Goal: Task Accomplishment & Management: Manage account settings

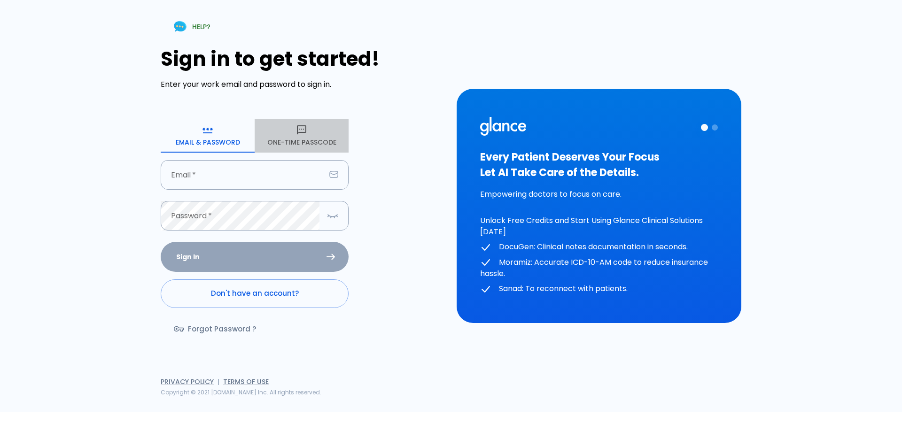
click at [286, 138] on button "One-Time Passcode" at bounding box center [302, 136] width 94 height 34
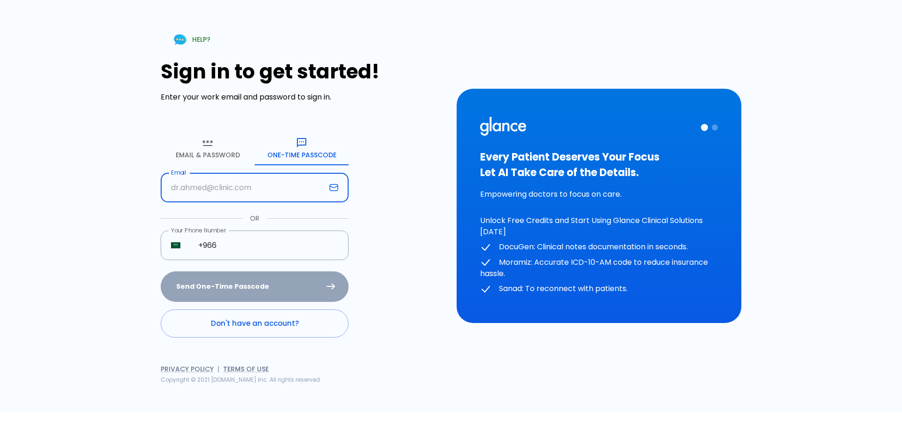
click at [217, 193] on input "text" at bounding box center [243, 188] width 165 height 30
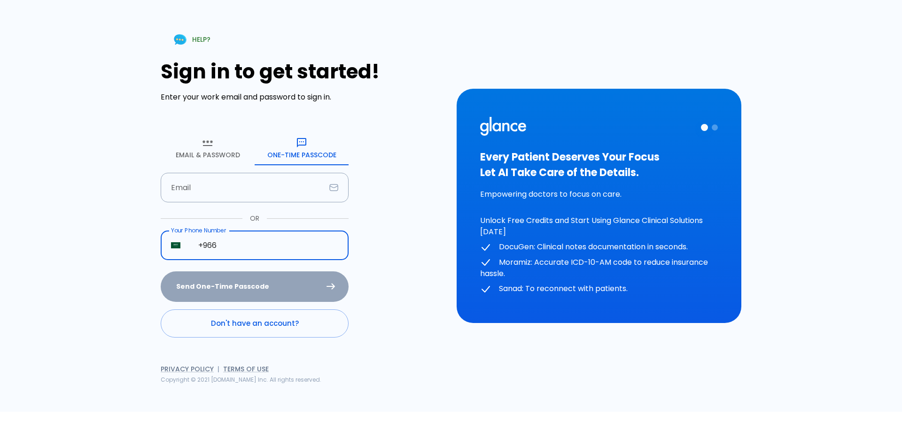
click at [244, 249] on input "+966" at bounding box center [268, 246] width 161 height 30
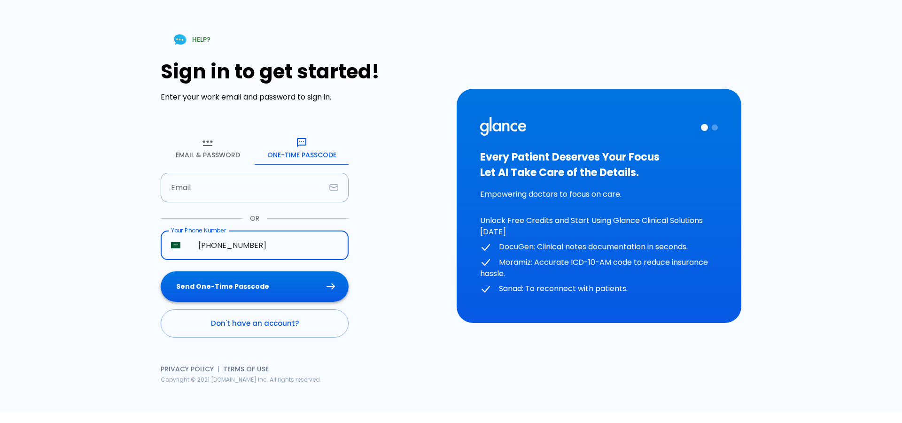
type input "[PHONE_NUMBER]"
click at [258, 296] on button "Send One-Time Passcode" at bounding box center [255, 287] width 188 height 31
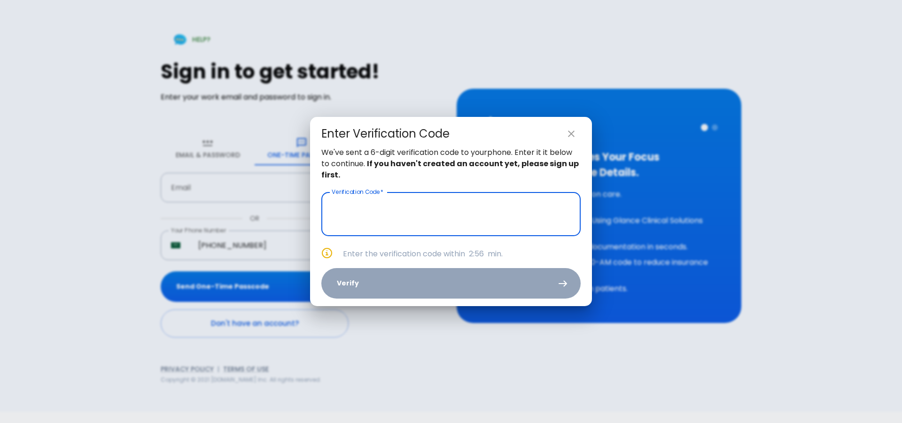
click at [419, 222] on input "text" at bounding box center [450, 214] width 259 height 44
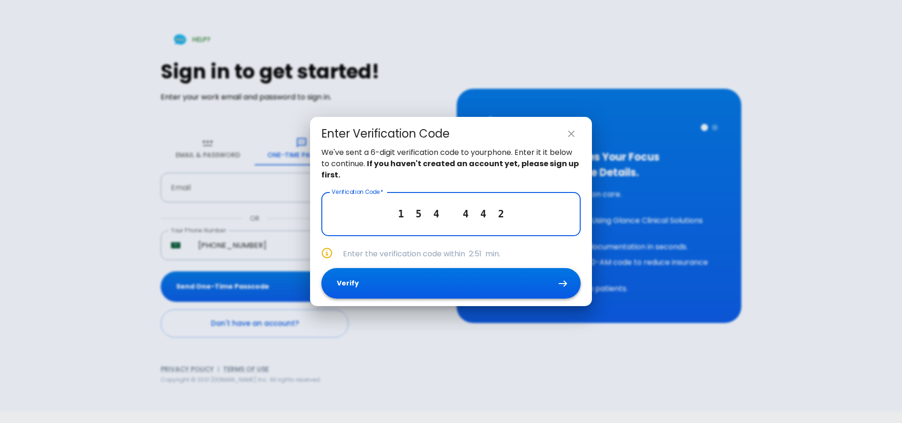
type input "1 5 4 4 4 2"
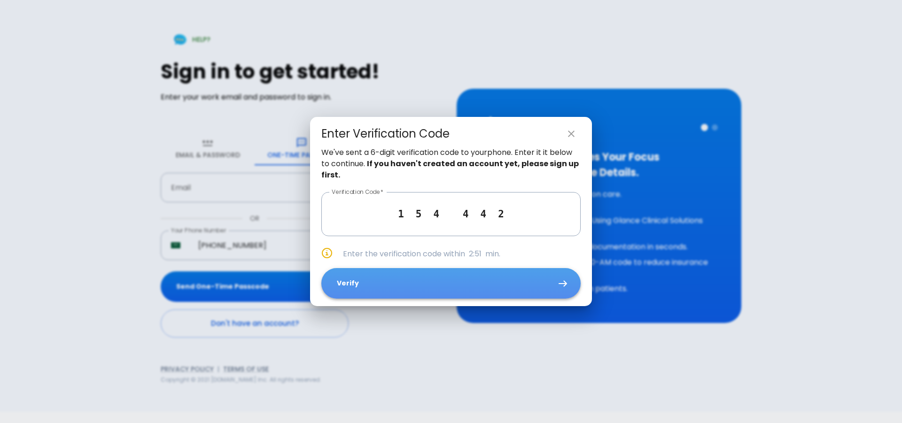
click at [539, 282] on button "Verify" at bounding box center [450, 283] width 259 height 31
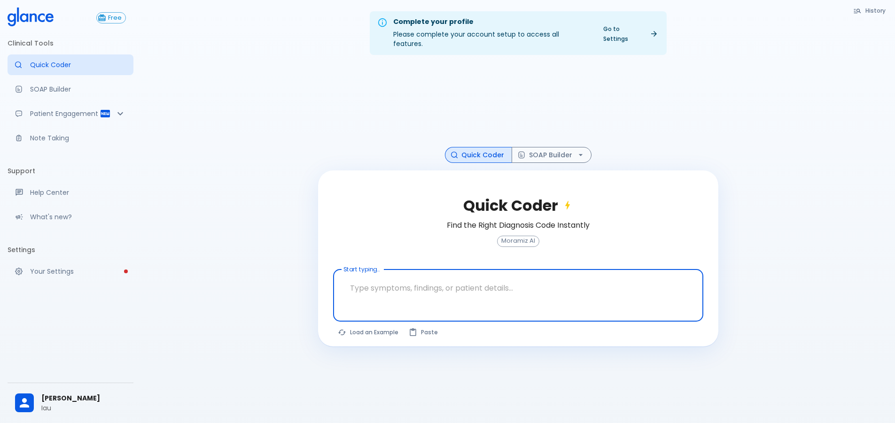
click at [456, 207] on div "Quick Coder Find the Right Diagnosis Code Instantly Moramiz AI" at bounding box center [518, 228] width 370 height 84
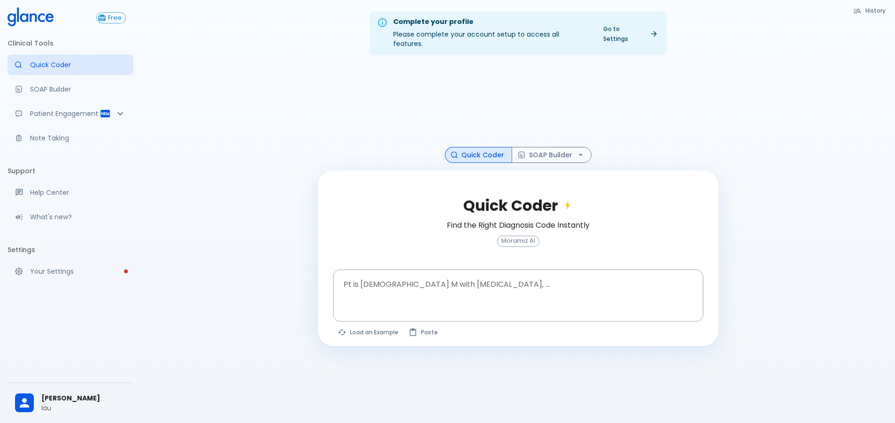
click at [461, 219] on h6 "Find the Right Diagnosis Code Instantly" at bounding box center [518, 225] width 143 height 13
click at [361, 282] on textarea at bounding box center [518, 289] width 357 height 30
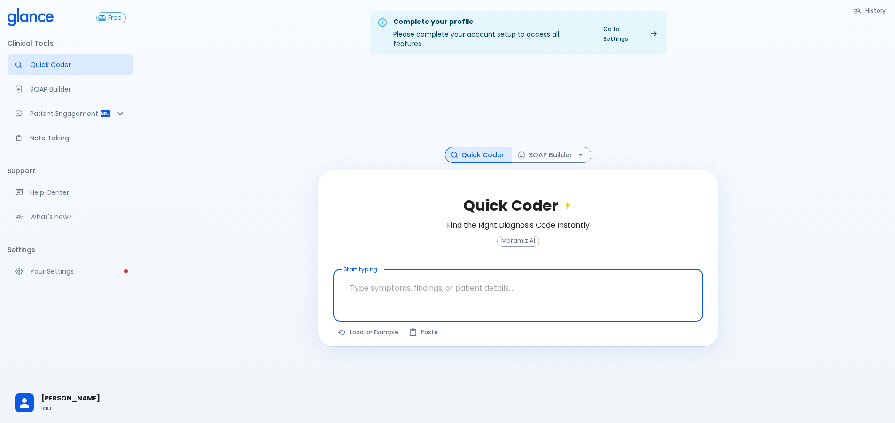
click at [562, 283] on textarea at bounding box center [518, 289] width 357 height 30
paste textarea "Patient has generalized fatigue muscle pain Medication: [MEDICAL_DATA], zinc, m…"
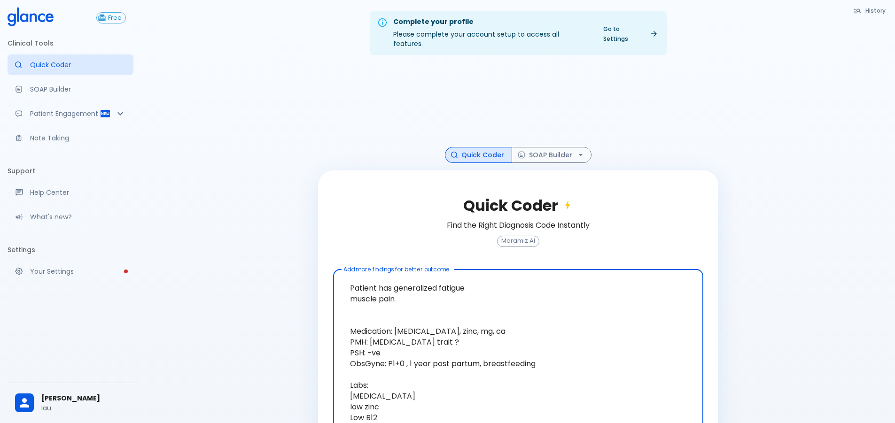
scroll to position [56, 0]
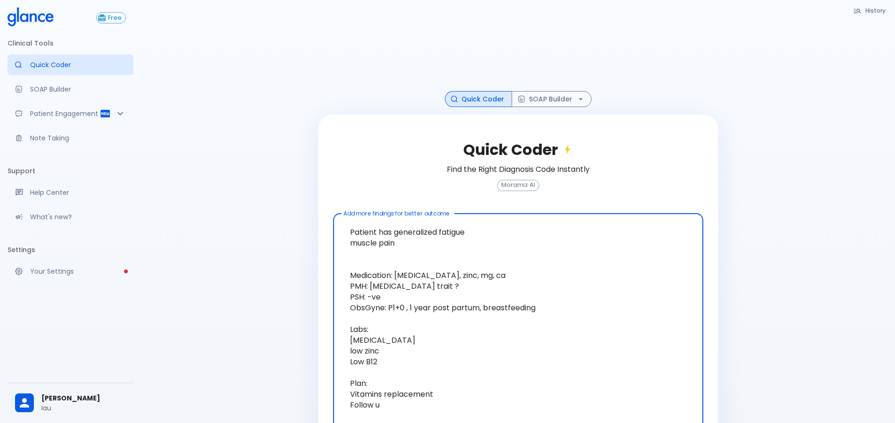
type textarea "Patient has generalized fatigue muscle pain Medication: [MEDICAL_DATA], zinc, m…"
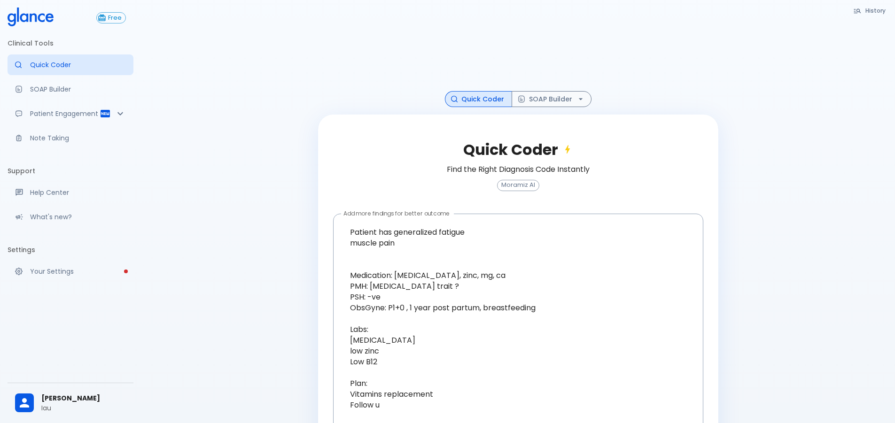
click at [172, 320] on div "Complete your profile Please complete your account setup to access all features…" at bounding box center [518, 222] width 754 height 557
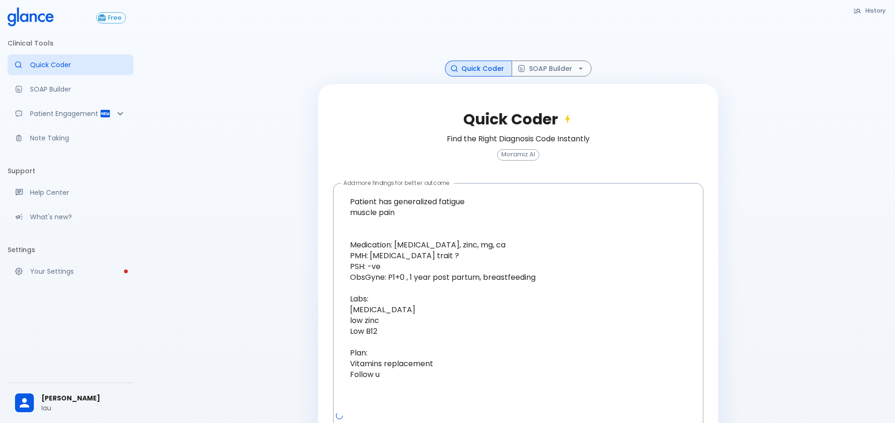
scroll to position [103, 0]
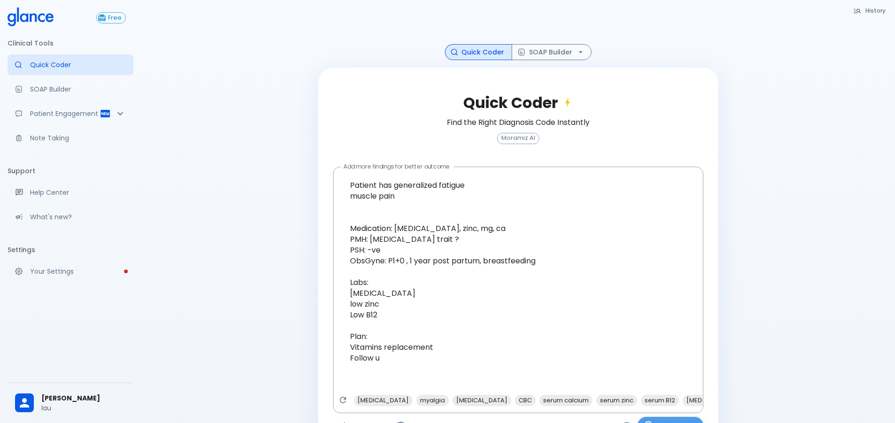
click at [674, 422] on button "Find Codes" at bounding box center [671, 425] width 66 height 17
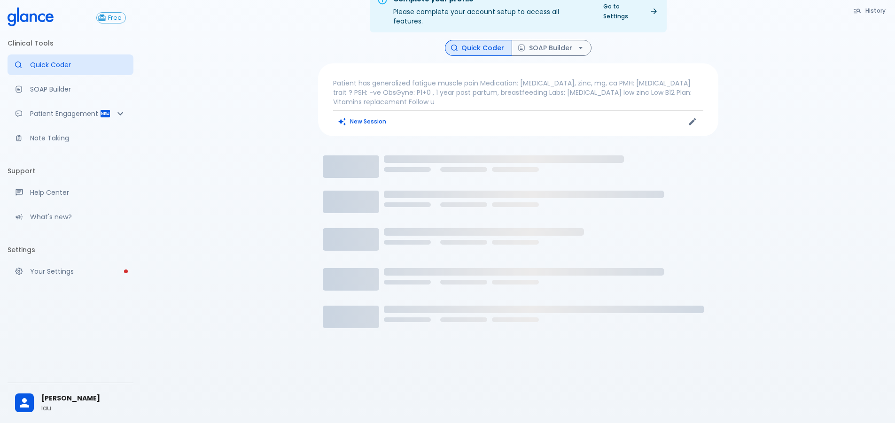
click at [369, 63] on div "Patient has generalized fatigue muscle pain Medication: [MEDICAL_DATA], zinc, m…" at bounding box center [518, 99] width 400 height 73
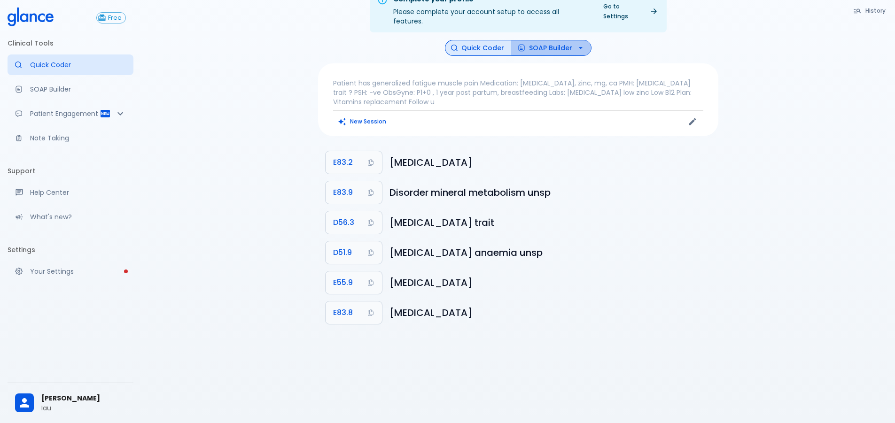
click at [577, 43] on icon "button" at bounding box center [580, 47] width 9 height 9
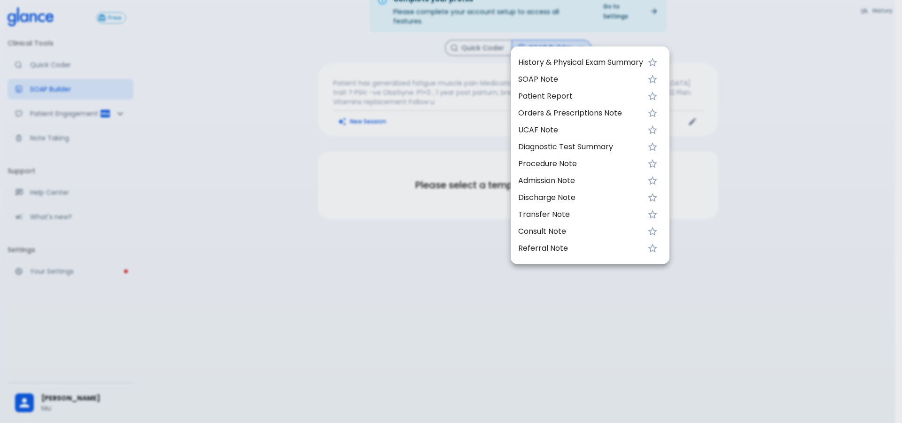
click at [561, 59] on span "History & Physical Exam Summary" at bounding box center [580, 62] width 125 height 11
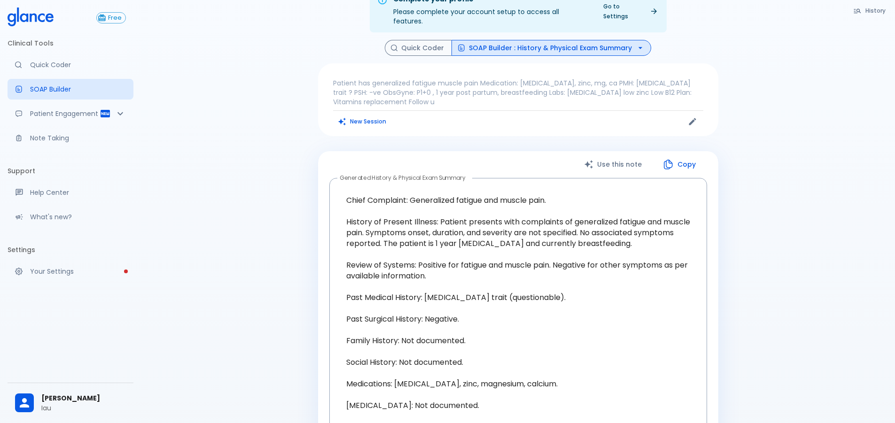
click at [827, 199] on div "Complete your profile Please complete your account setup to access all features…" at bounding box center [518, 351] width 754 height 749
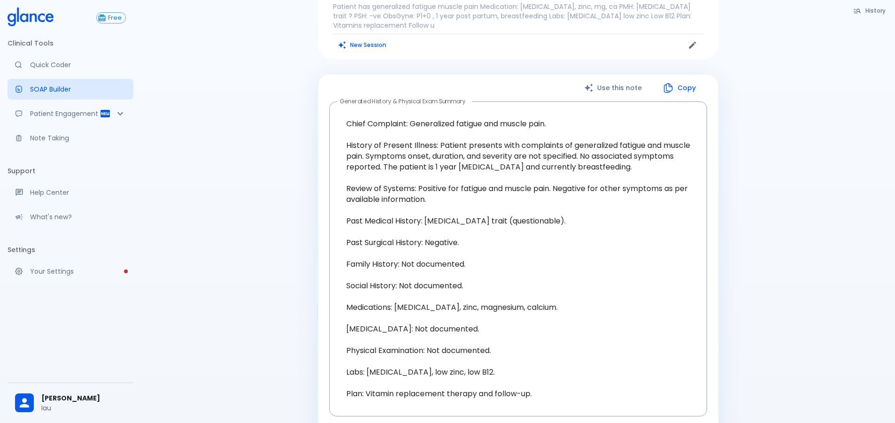
scroll to position [100, 0]
click at [351, 258] on textarea "Chief Complaint: Generalized fatigue and muscle pain. History of Present Illnes…" at bounding box center [518, 259] width 365 height 300
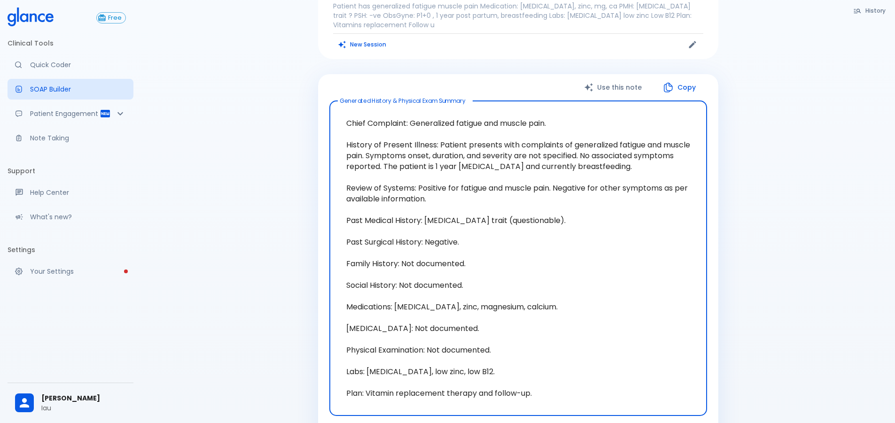
click at [412, 286] on textarea "Chief Complaint: Generalized fatigue and muscle pain. History of Present Illnes…" at bounding box center [518, 259] width 365 height 300
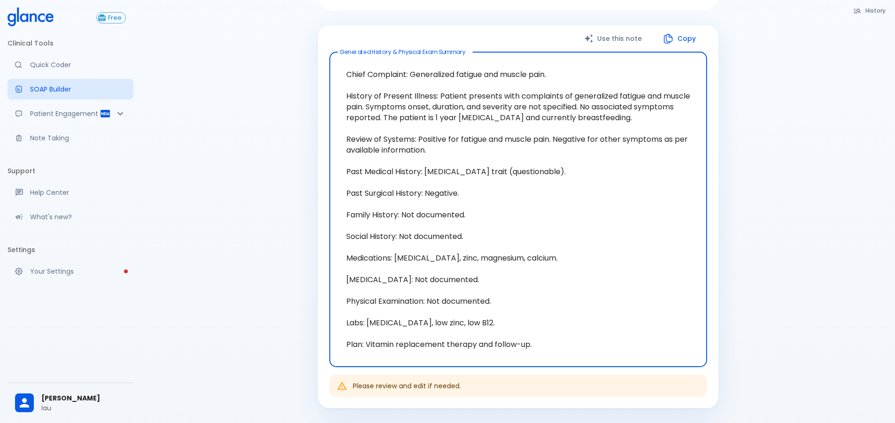
scroll to position [316, 0]
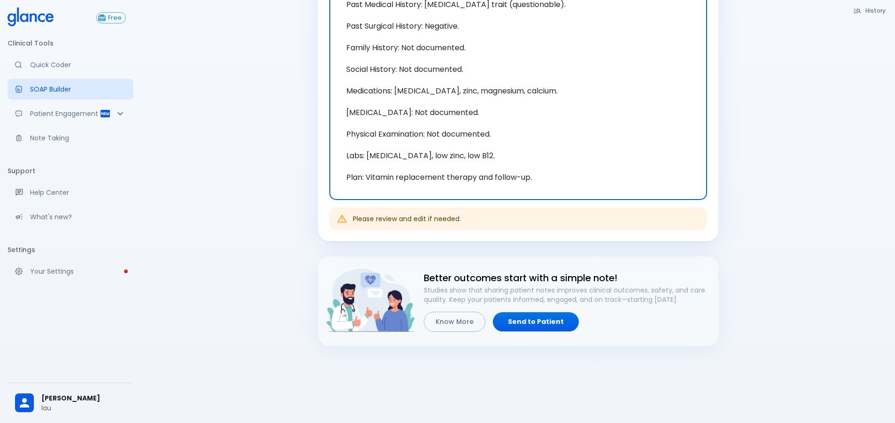
drag, startPoint x: 570, startPoint y: 263, endPoint x: 517, endPoint y: 128, distance: 145.4
click at [520, 128] on textarea "Chief Complaint: Generalized fatigue and muscle pain. History of Present Illnes…" at bounding box center [518, 42] width 365 height 300
click at [509, 128] on textarea "Chief Complaint: Generalized fatigue and muscle pain. History of Present Illnes…" at bounding box center [518, 42] width 365 height 300
click at [632, 158] on textarea "Chief Complaint: Generalized fatigue and muscle pain. History of Present Illnes…" at bounding box center [518, 42] width 365 height 300
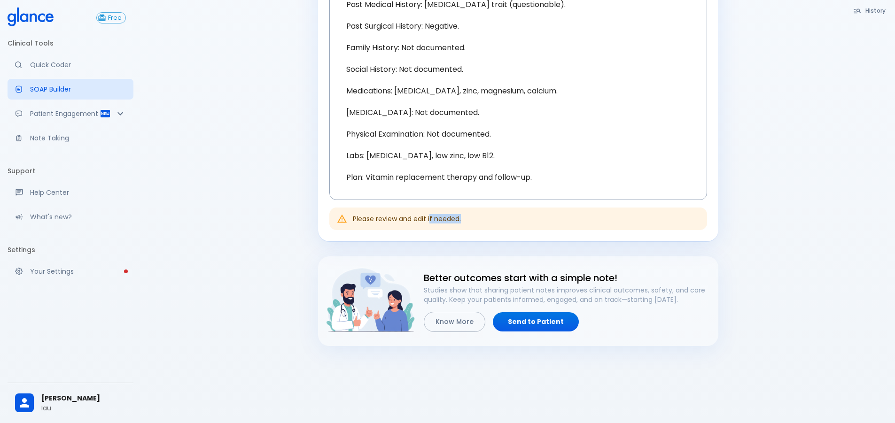
drag, startPoint x: 440, startPoint y: 211, endPoint x: 553, endPoint y: 208, distance: 112.8
click at [515, 212] on div "Please review and edit if needed." at bounding box center [518, 219] width 378 height 23
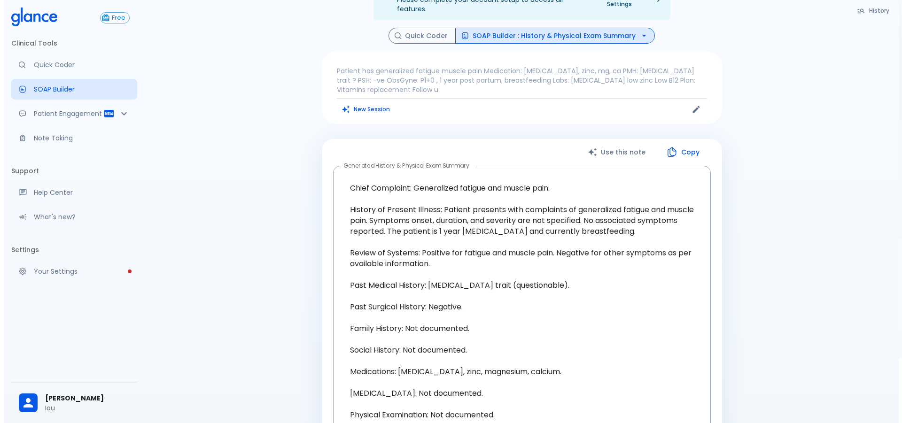
scroll to position [34, 0]
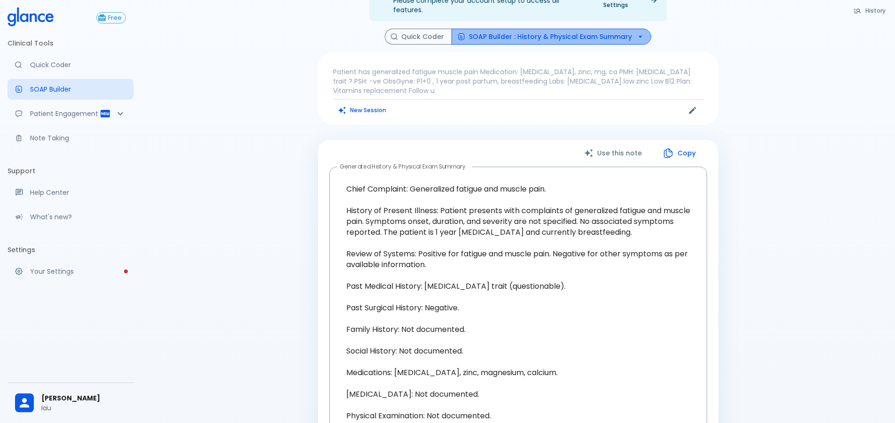
click at [617, 31] on button "SOAP Builder : History & Physical Exam Summary" at bounding box center [552, 37] width 200 height 16
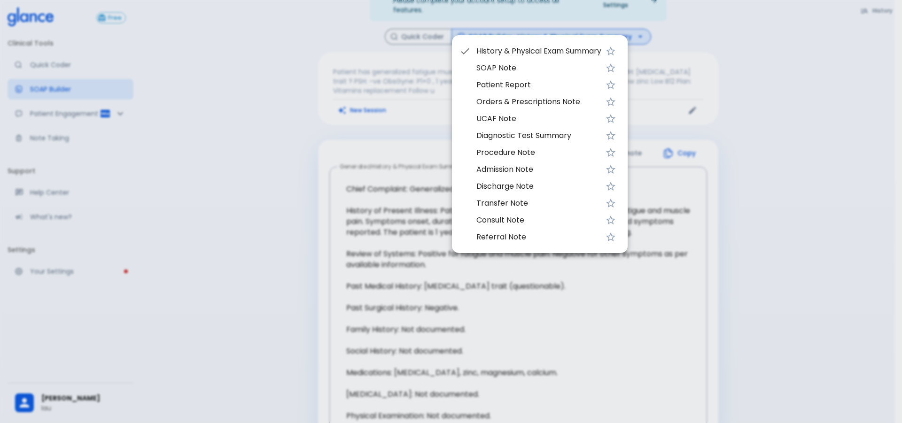
click at [504, 68] on span "SOAP Note" at bounding box center [539, 68] width 125 height 11
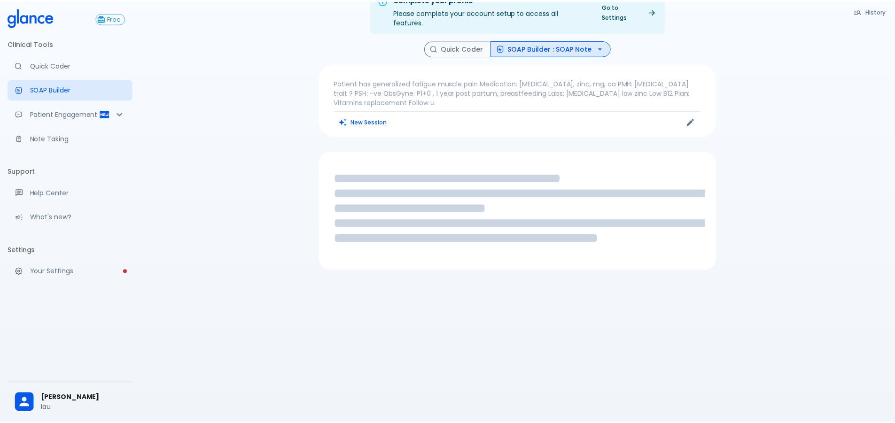
scroll to position [23, 0]
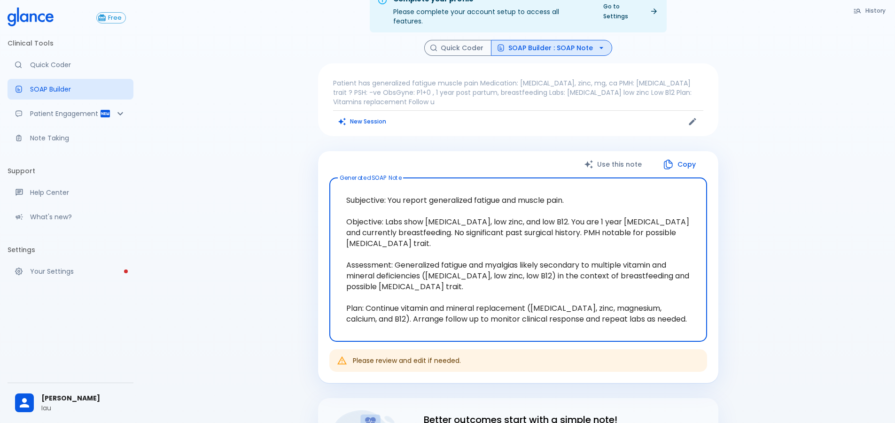
click at [413, 239] on textarea "Subjective: You report generalized fatigue and muscle pain. Objective: Labs sho…" at bounding box center [518, 260] width 365 height 149
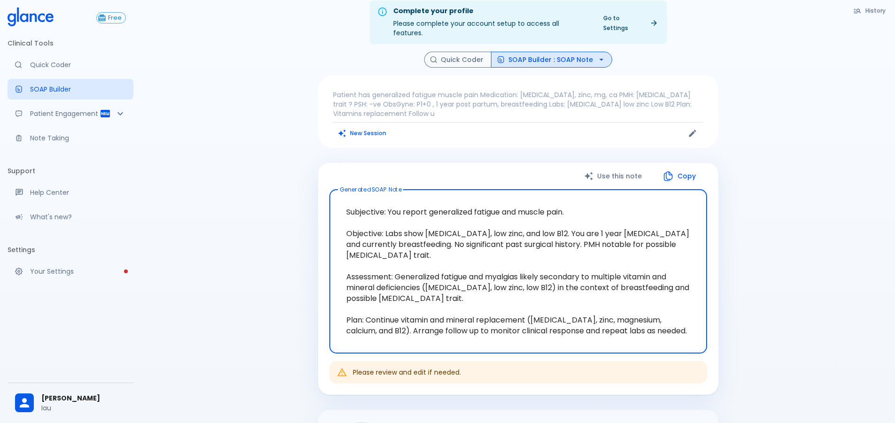
scroll to position [0, 0]
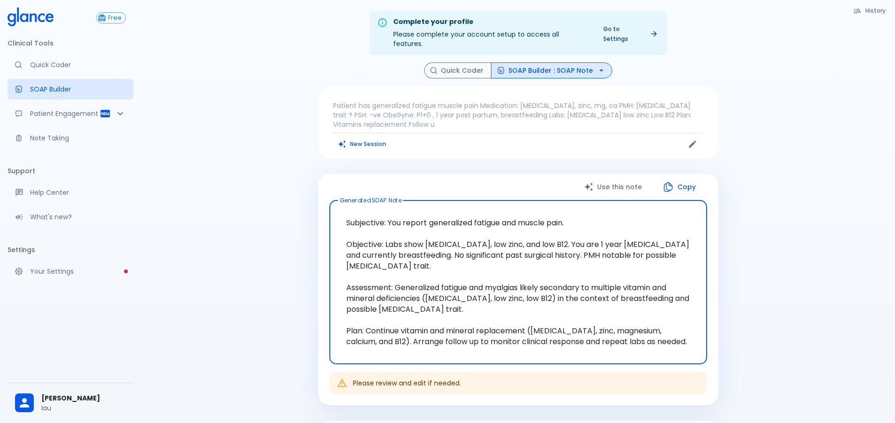
click at [479, 224] on textarea "Subjective: You report generalized fatigue and muscle pain. Objective: Labs sho…" at bounding box center [518, 282] width 365 height 149
click at [502, 263] on textarea "Subjective: You report generalized fatigue and muscle pain. Objective: Labs sho…" at bounding box center [518, 282] width 365 height 149
click at [427, 251] on textarea "Subjective: You report generalized fatigue and muscle pain. Objective: Labs sho…" at bounding box center [518, 282] width 365 height 149
click at [474, 243] on textarea "Subjective: You report generalized fatigue and muscle pain. Objective: Labs sho…" at bounding box center [518, 282] width 365 height 149
click at [510, 270] on textarea "Subjective: You report generalized fatigue and muscle pain. Objective: Labs sho…" at bounding box center [518, 282] width 365 height 149
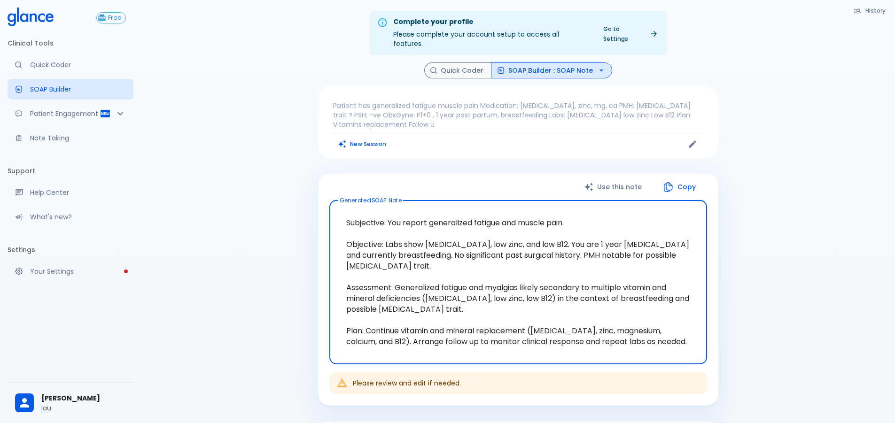
click at [503, 335] on textarea "Subjective: You report generalized fatigue and muscle pain. Objective: Labs sho…" at bounding box center [518, 282] width 365 height 149
click at [544, 63] on button "SOAP Builder : SOAP Note" at bounding box center [551, 71] width 121 height 16
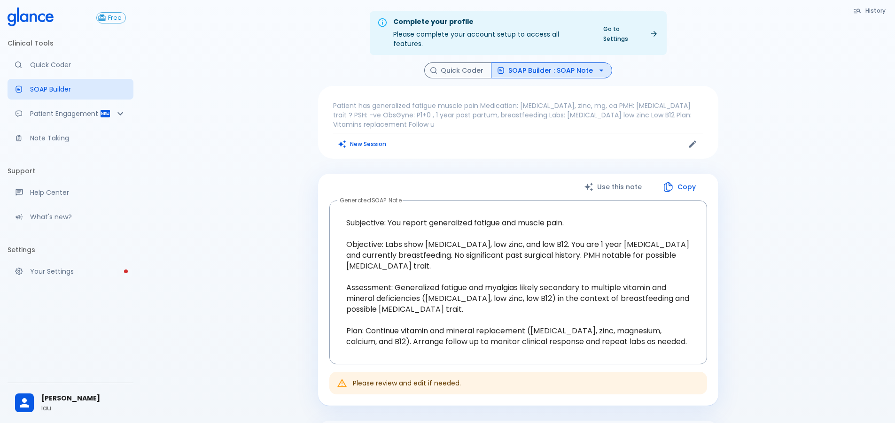
click at [609, 63] on div "Quick Coder SOAP Builder : SOAP Note" at bounding box center [518, 71] width 188 height 16
click at [597, 66] on icon "button" at bounding box center [601, 70] width 9 height 9
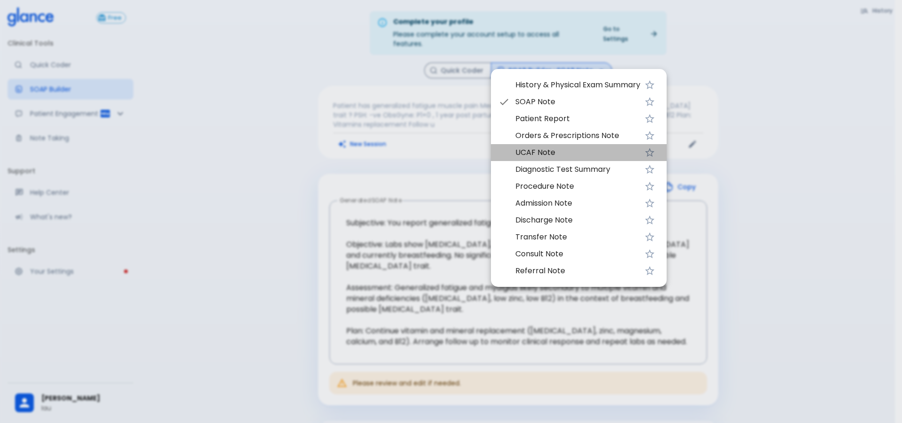
click at [555, 156] on span "UCAF Note" at bounding box center [578, 152] width 125 height 11
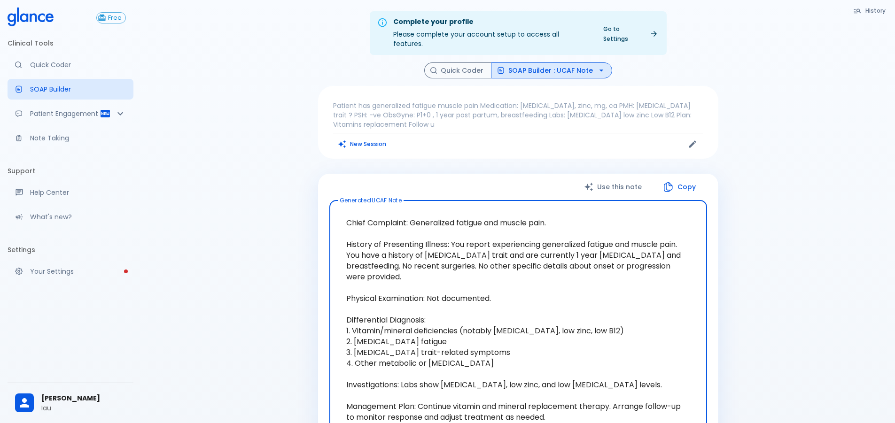
click at [441, 237] on textarea "Chief Complaint: Generalized fatigue and muscle pain. History of Presenting Ill…" at bounding box center [518, 320] width 365 height 224
click at [501, 238] on textarea "Chief Complaint: Generalized fatigue and muscle pain. History of Presenting Ill…" at bounding box center [518, 320] width 365 height 224
click at [64, 137] on p "Note Taking" at bounding box center [78, 137] width 96 height 9
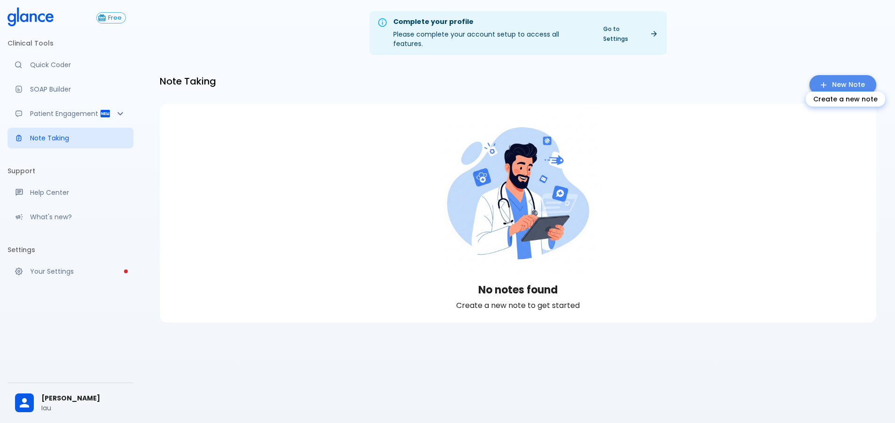
click at [823, 80] on icon "Create a new note" at bounding box center [823, 84] width 9 height 9
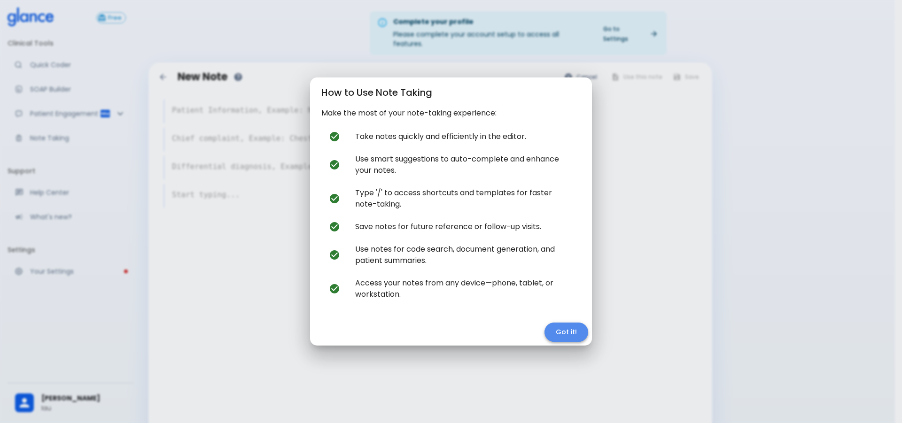
click at [563, 332] on button "Got it!" at bounding box center [567, 332] width 44 height 19
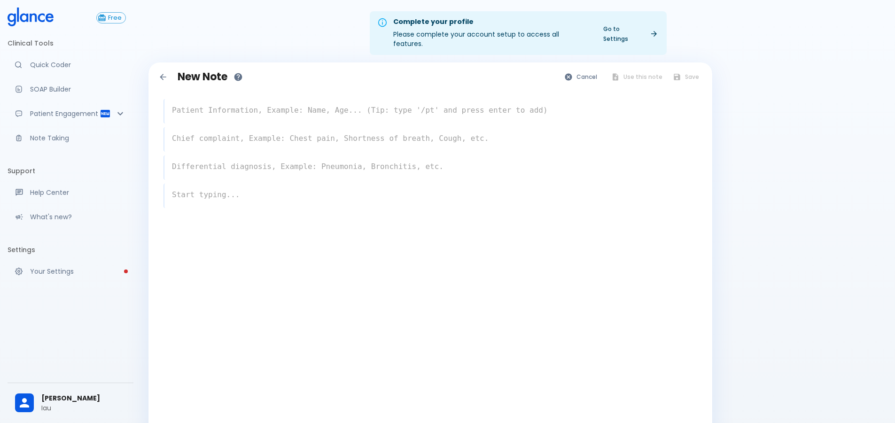
click at [239, 102] on textarea at bounding box center [431, 110] width 533 height 19
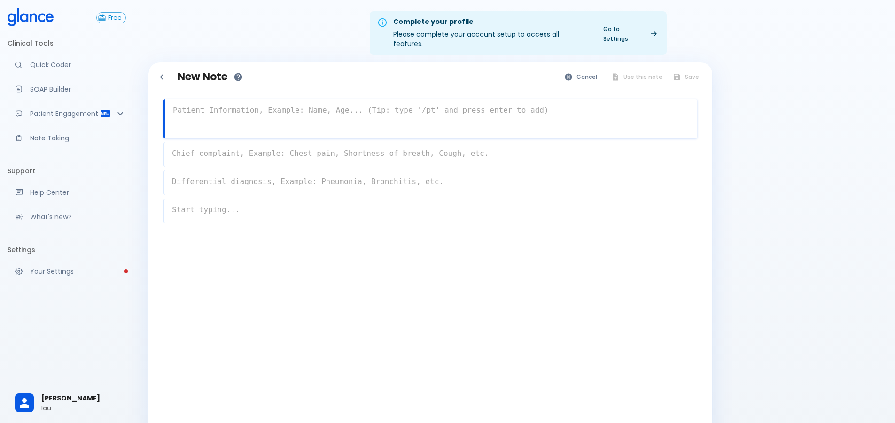
click at [238, 144] on div "x" at bounding box center [431, 154] width 534 height 24
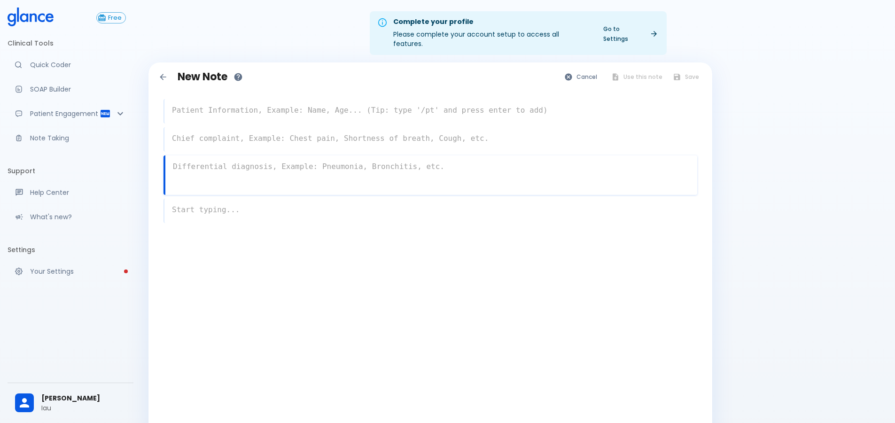
click at [263, 172] on div "x" at bounding box center [431, 175] width 534 height 39
click at [224, 211] on div "x" at bounding box center [431, 211] width 534 height 24
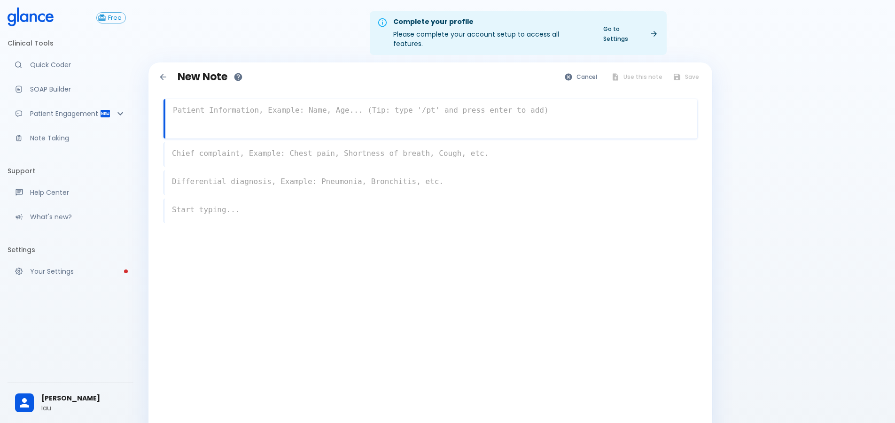
click at [185, 101] on textarea at bounding box center [431, 110] width 532 height 19
click at [285, 153] on div "x" at bounding box center [431, 146] width 534 height 39
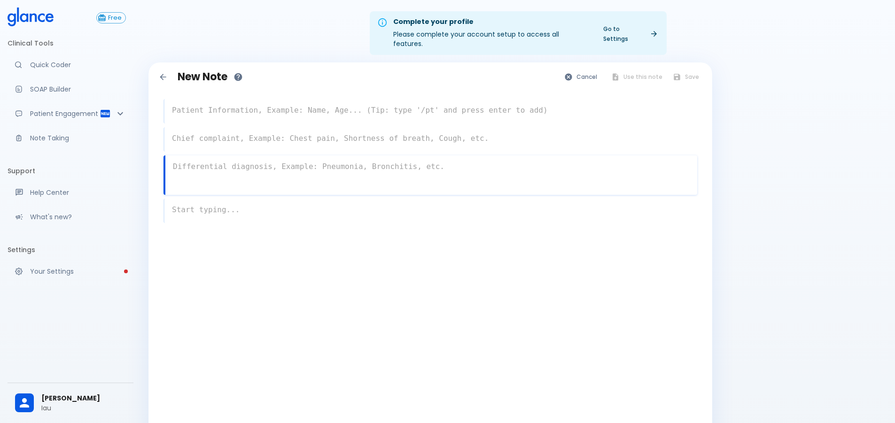
click at [221, 178] on div "x" at bounding box center [431, 175] width 534 height 39
drag, startPoint x: 221, startPoint y: 206, endPoint x: 218, endPoint y: 209, distance: 5.0
click at [221, 206] on div "x" at bounding box center [431, 203] width 534 height 39
click at [178, 255] on div at bounding box center [432, 251] width 536 height 49
click at [184, 287] on div at bounding box center [432, 279] width 536 height 49
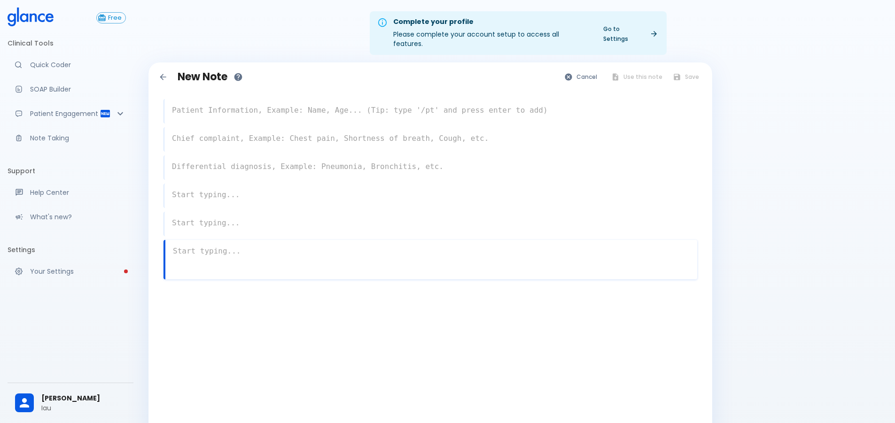
click at [184, 333] on div "New Note Cancel Use this note Save x x x x x x" at bounding box center [431, 207] width 564 height 289
click at [264, 103] on textarea at bounding box center [431, 110] width 533 height 19
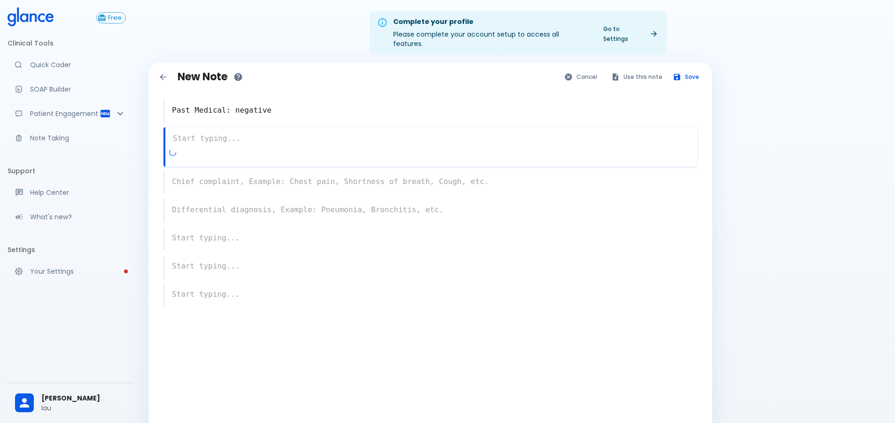
click at [269, 129] on textarea at bounding box center [431, 138] width 532 height 19
click at [220, 137] on textarea at bounding box center [431, 138] width 532 height 19
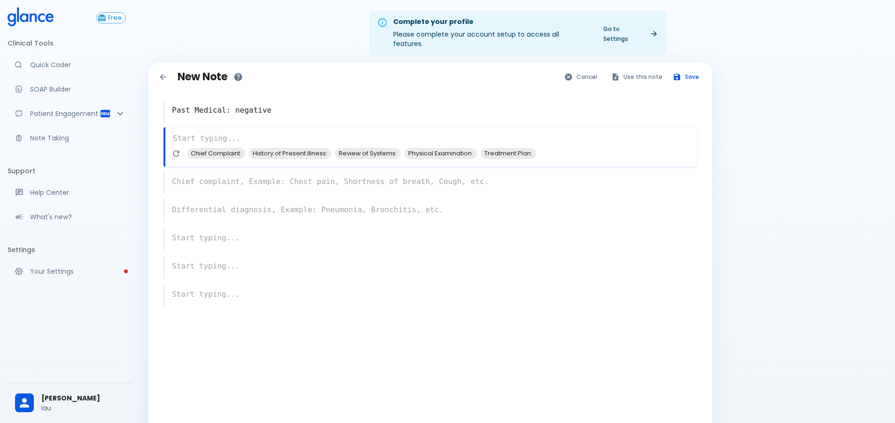
click at [259, 101] on textarea "Past Medical: negative" at bounding box center [431, 110] width 533 height 19
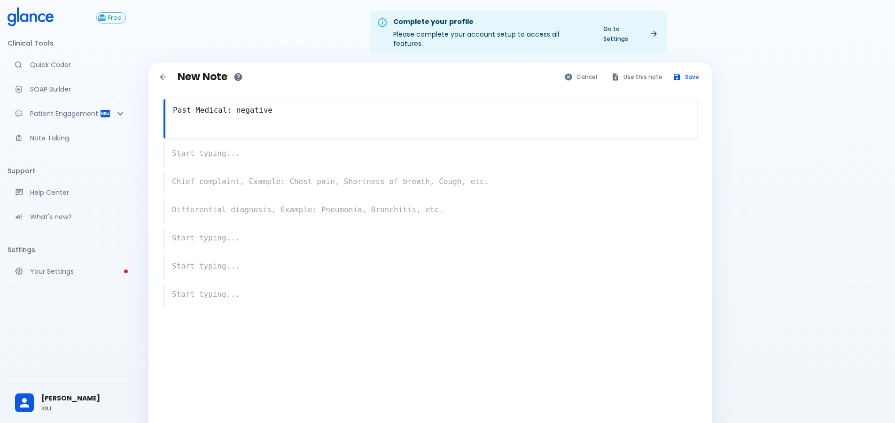
click at [292, 107] on textarea "Past Medical: negative" at bounding box center [431, 110] width 532 height 19
type textarea "Past Medical: negative"
type textarea "Past Surgical: negative"
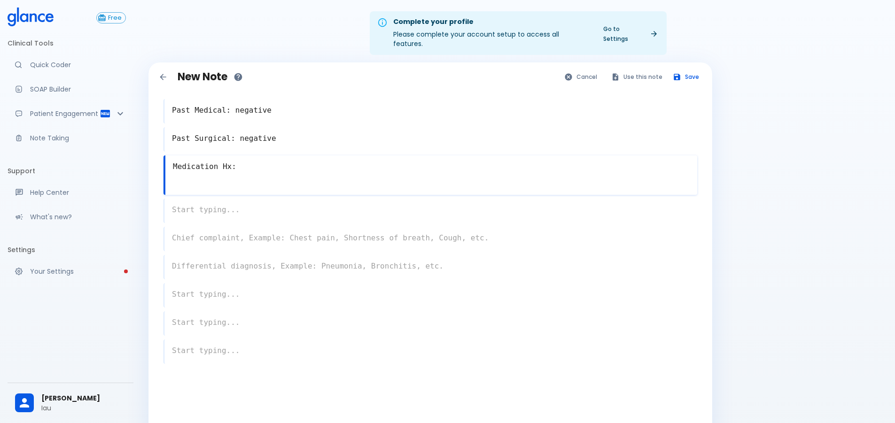
type textarea "Medication Hx:"
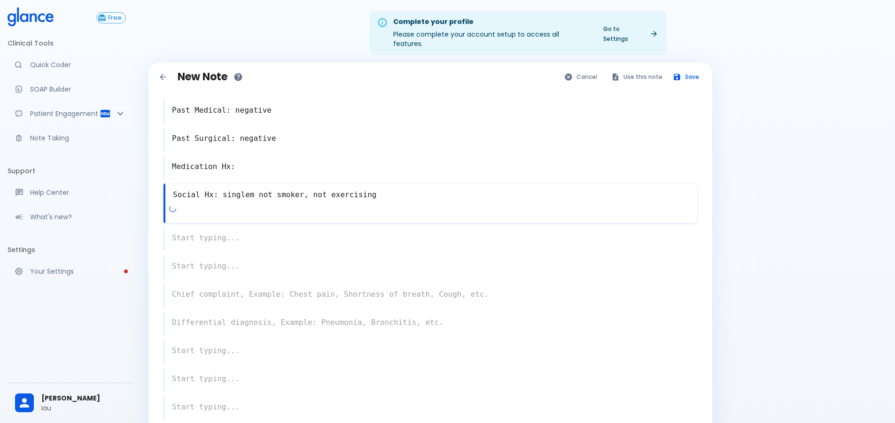
click at [248, 188] on textarea "Social Hx: singlem not smoker, not exercising" at bounding box center [431, 195] width 532 height 19
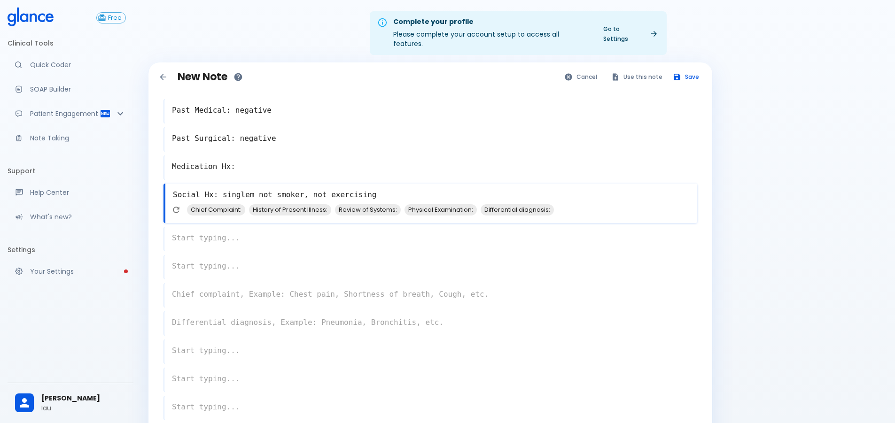
click at [248, 186] on textarea "Social Hx: singlem not smoker, not exercising" at bounding box center [431, 195] width 532 height 19
type textarea "Social Hx: single not smoker, not exercising"
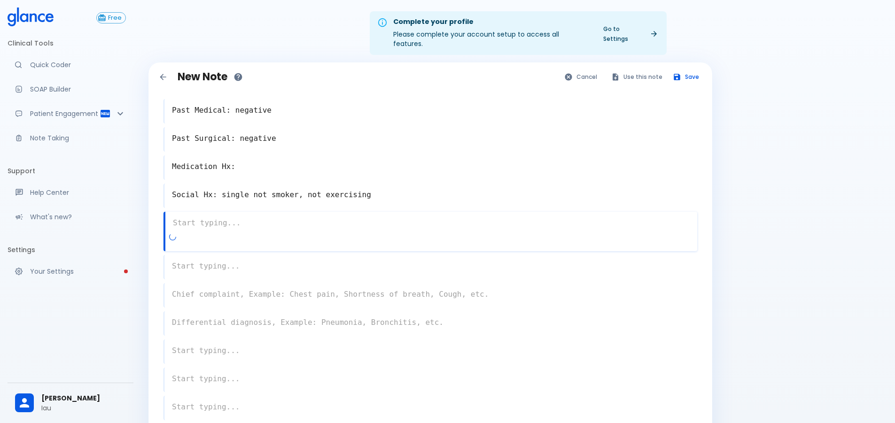
click at [226, 236] on div "x" at bounding box center [431, 231] width 534 height 39
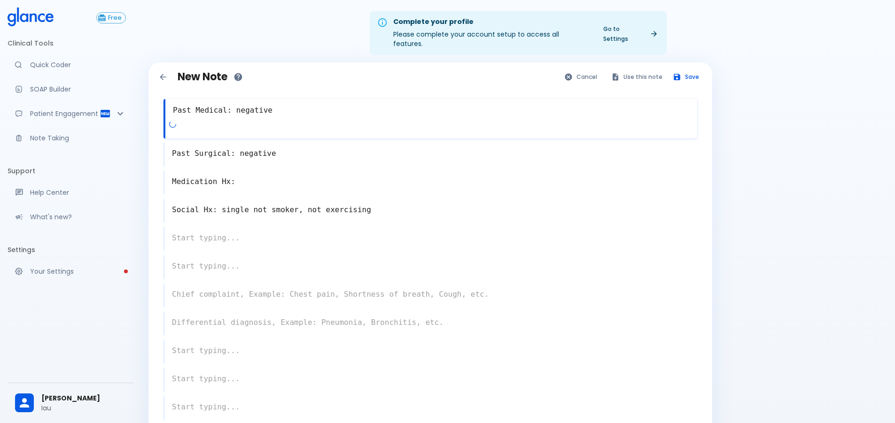
drag, startPoint x: 175, startPoint y: 96, endPoint x: 307, endPoint y: 280, distance: 225.9
click at [308, 284] on div "Past Medical: negative x Past Surgical: negative x Medication Hx: x Social Hx: …" at bounding box center [430, 282] width 549 height 397
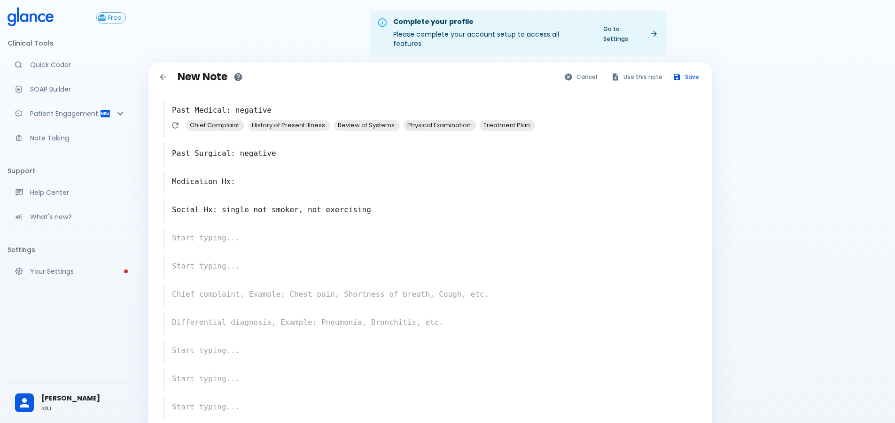
click at [813, 224] on div "Complete your profile Please complete your account setup to access all features…" at bounding box center [518, 251] width 754 height 503
click at [203, 229] on div "x" at bounding box center [431, 239] width 534 height 24
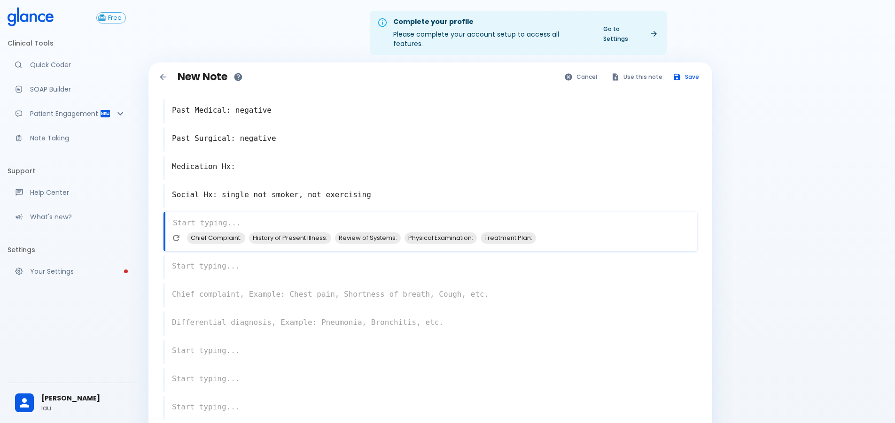
click at [184, 214] on textarea at bounding box center [431, 223] width 532 height 19
type textarea "A"
type textarea "Plan:"
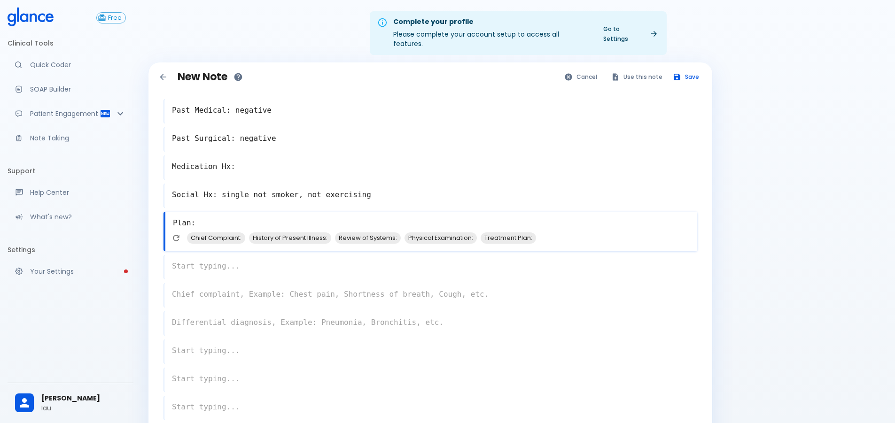
click at [767, 158] on div "Complete your profile Please complete your account setup to access all features…" at bounding box center [518, 251] width 754 height 503
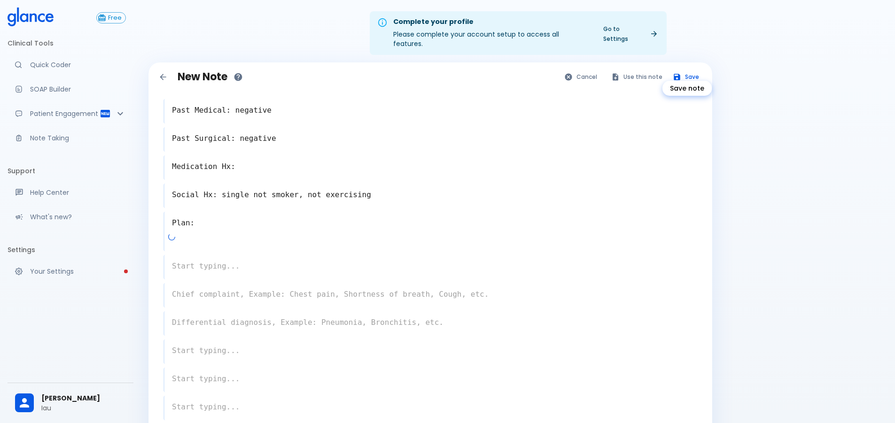
click at [689, 70] on button "Save" at bounding box center [686, 77] width 37 height 14
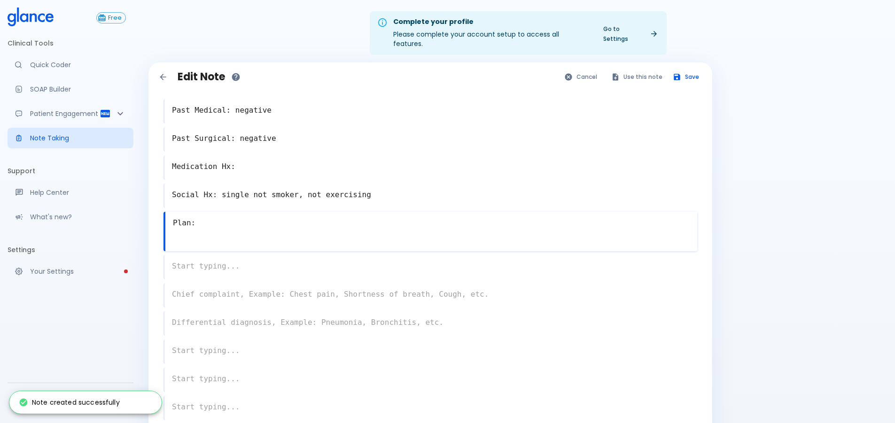
click at [780, 217] on div "Complete your profile Please complete your account setup to access all features…" at bounding box center [518, 251] width 754 height 503
click at [202, 72] on h1 "Edit Note" at bounding box center [201, 77] width 47 height 12
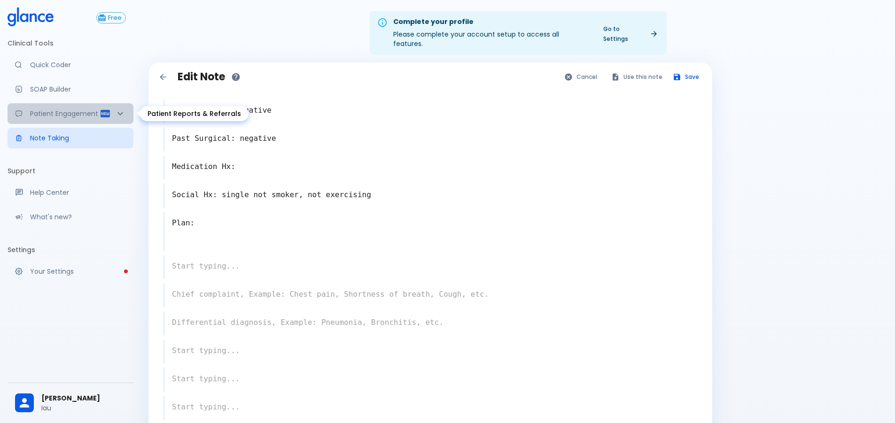
click at [45, 107] on div "Patient Engagement" at bounding box center [71, 113] width 126 height 21
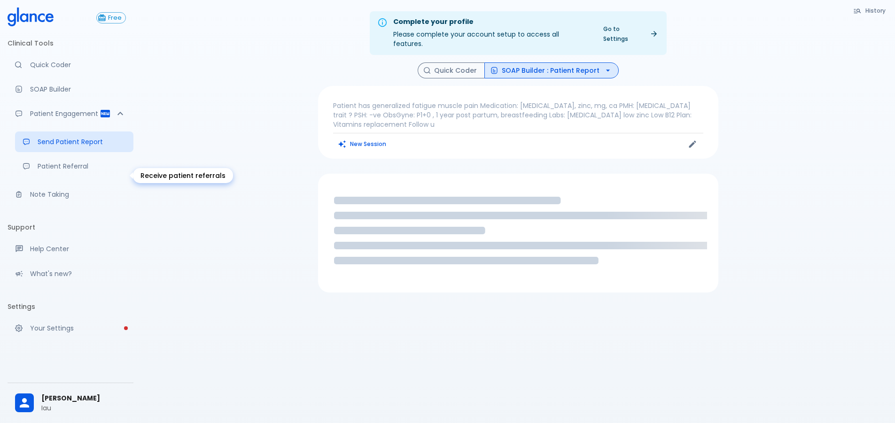
click at [39, 171] on p "Patient Referral" at bounding box center [82, 166] width 88 height 9
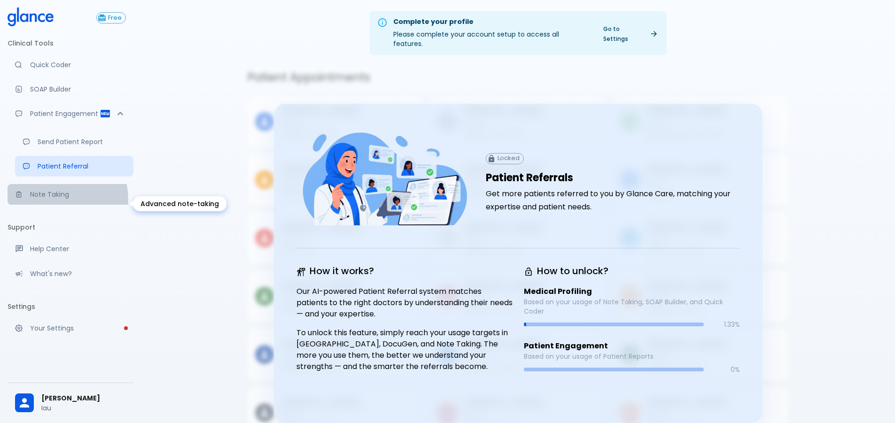
click at [41, 205] on link "Note Taking" at bounding box center [71, 194] width 126 height 21
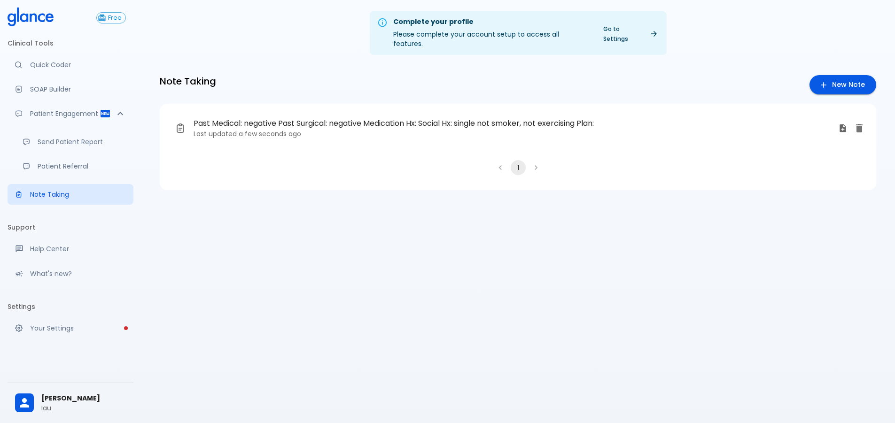
click at [516, 129] on p "Last updated a few seconds ago" at bounding box center [513, 133] width 638 height 9
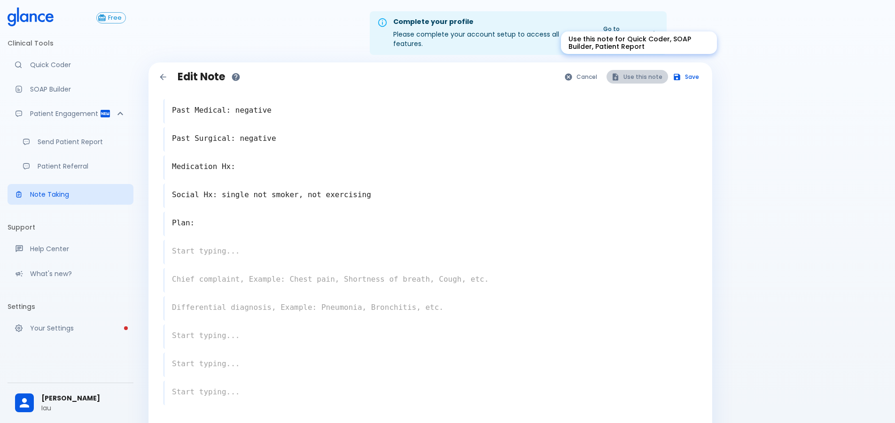
click at [654, 70] on button "Use this note" at bounding box center [638, 77] width 62 height 14
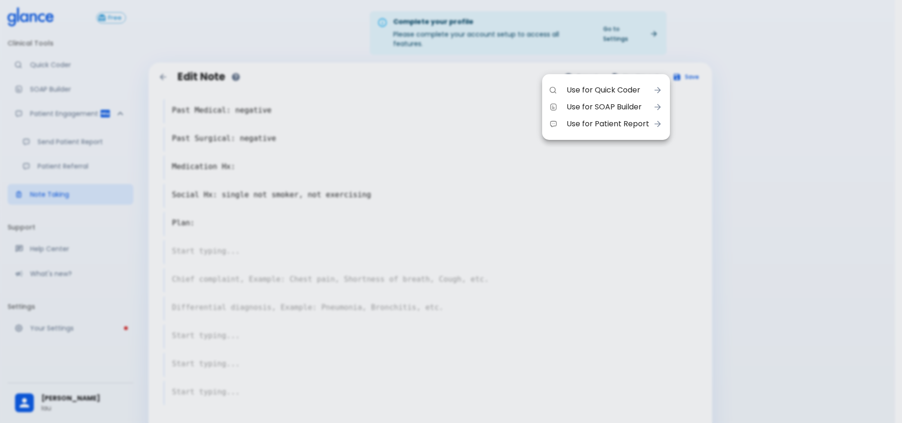
click at [616, 106] on span "Use for SOAP Builder" at bounding box center [608, 107] width 83 height 11
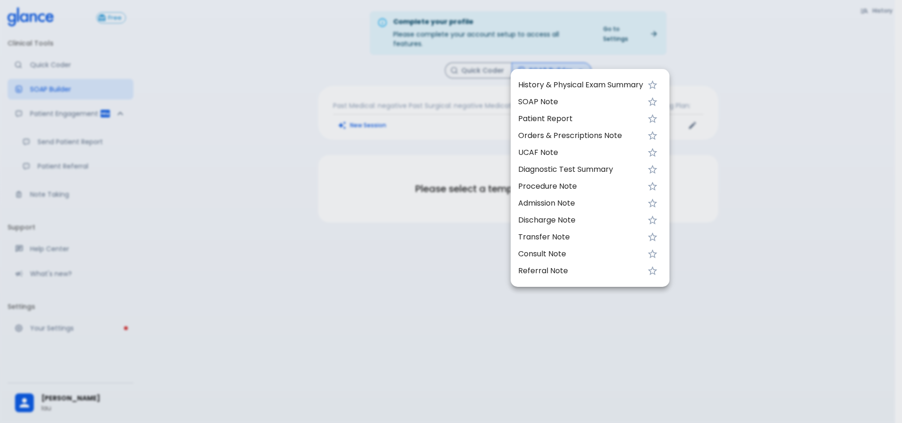
click at [536, 102] on span "SOAP Note" at bounding box center [580, 101] width 125 height 11
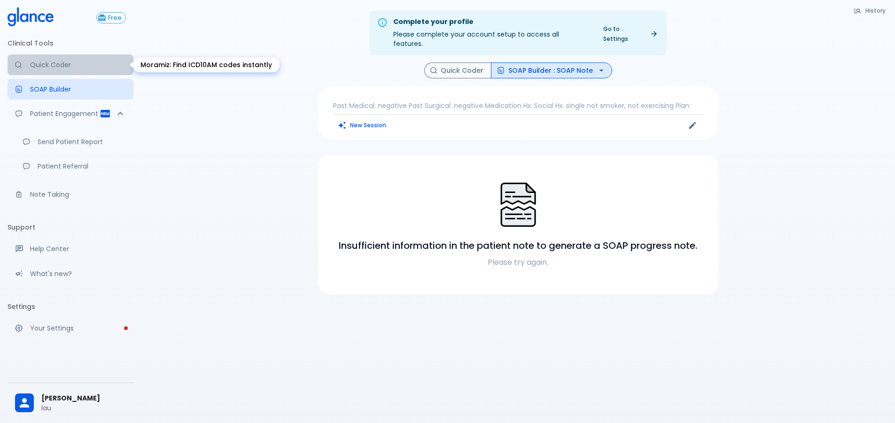
click at [72, 63] on p "Quick Coder" at bounding box center [78, 64] width 96 height 9
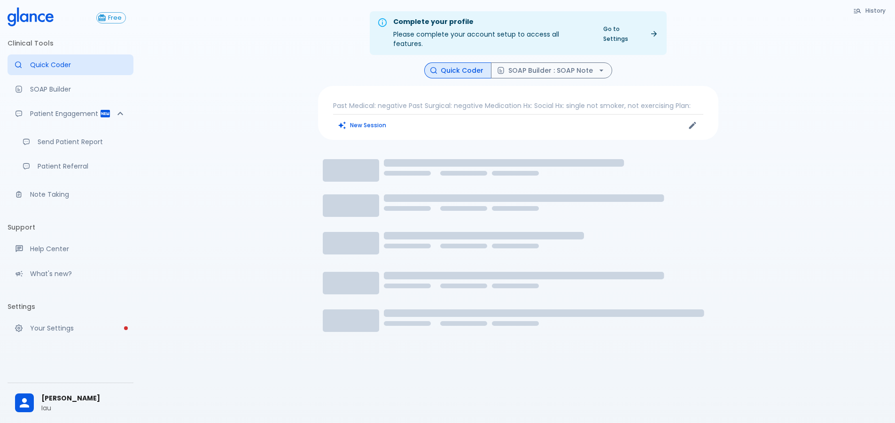
click at [203, 165] on div "Complete your profile Please complete your account setup to access all features…" at bounding box center [518, 223] width 754 height 446
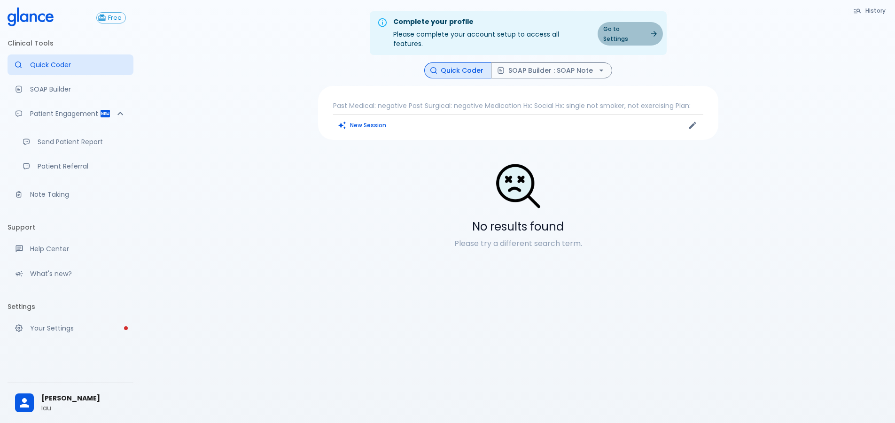
click at [646, 26] on link "Go to Settings" at bounding box center [630, 34] width 65 height 24
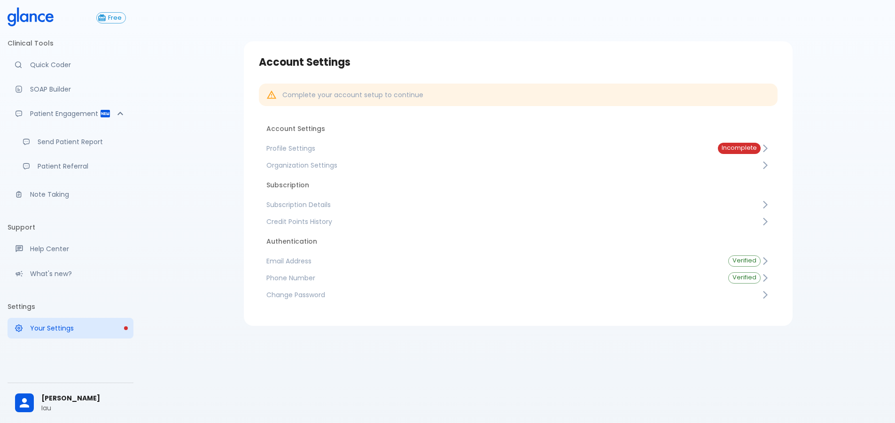
click at [748, 151] on span "Incomplete" at bounding box center [739, 148] width 43 height 7
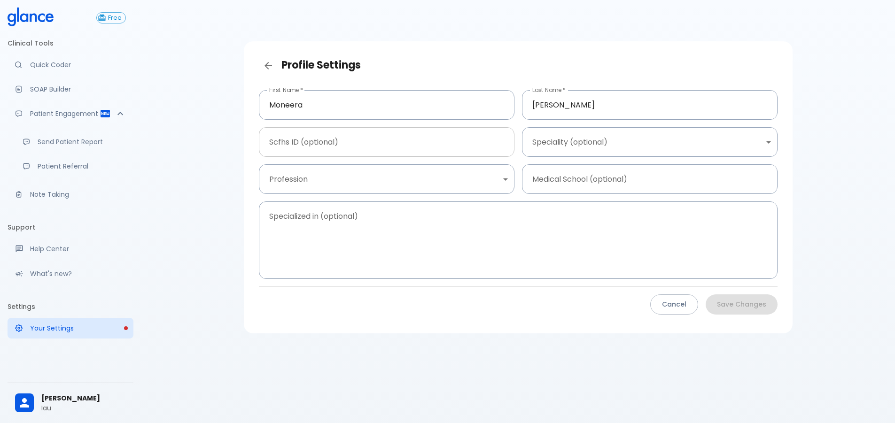
click at [313, 149] on input "text" at bounding box center [387, 142] width 256 height 30
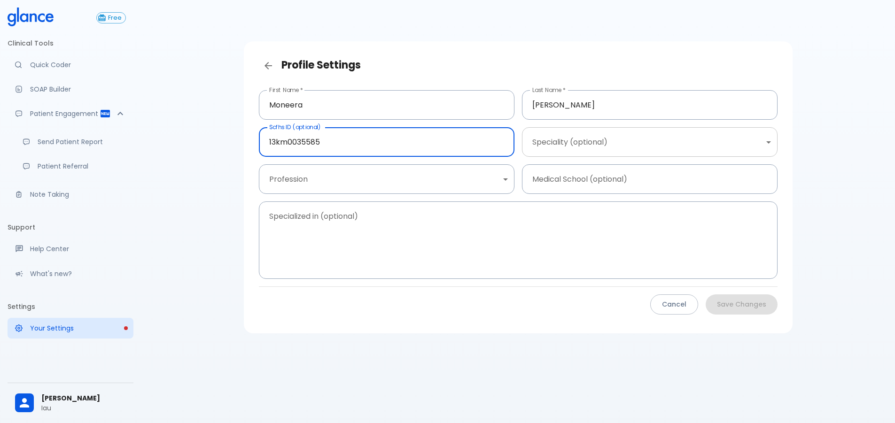
type input "13km0035585"
click at [698, 142] on body "↧ pull to refresh ↧ Free Clinical Tools Quick Coder SOAP Builder Patient Engage…" at bounding box center [447, 223] width 895 height 446
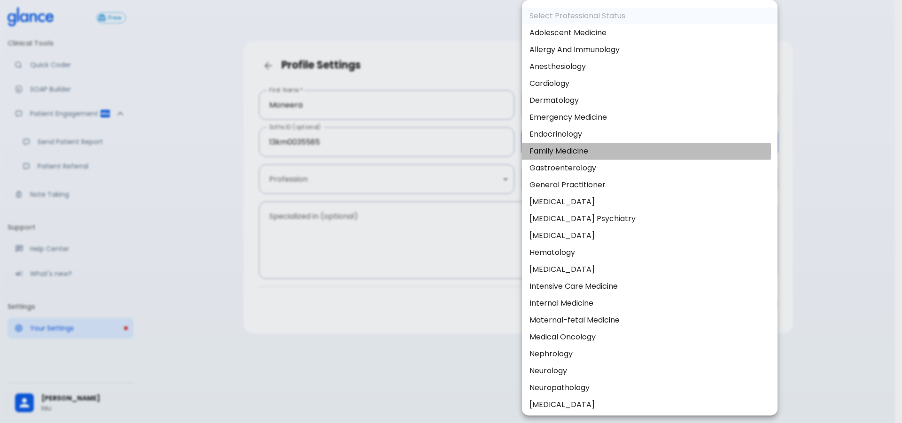
click at [556, 151] on li "Family Medicine" at bounding box center [650, 151] width 256 height 17
type input "Family Medicine"
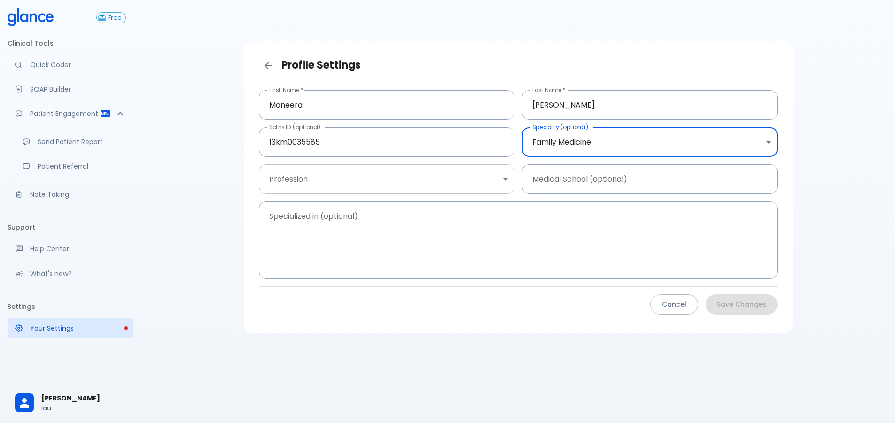
click at [336, 185] on body "↧ pull to refresh ↧ Free Clinical Tools Quick Coder SOAP Builder Patient Engage…" at bounding box center [447, 223] width 895 height 446
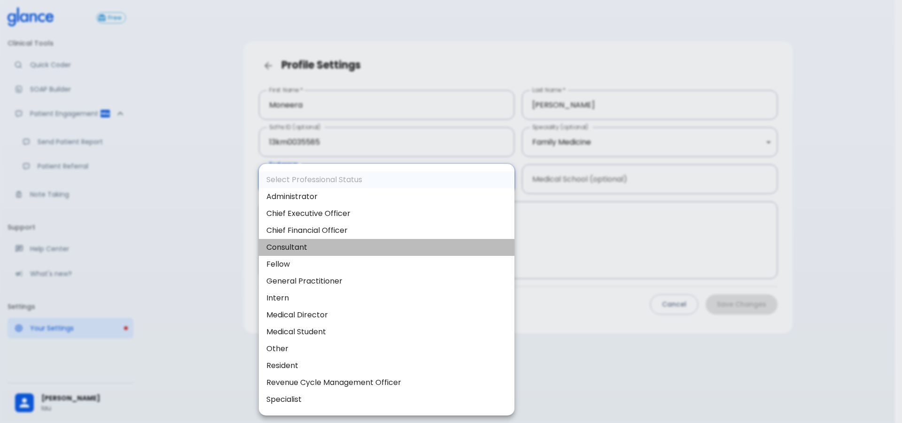
click at [302, 242] on li "Consultant" at bounding box center [387, 247] width 256 height 17
type input "consultant"
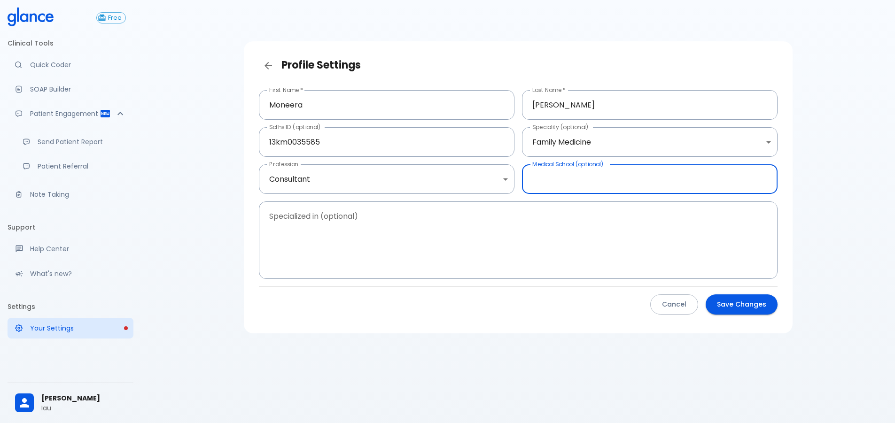
click at [646, 187] on input "text" at bounding box center [650, 180] width 256 height 30
click at [725, 300] on button "Save Changes" at bounding box center [742, 305] width 72 height 20
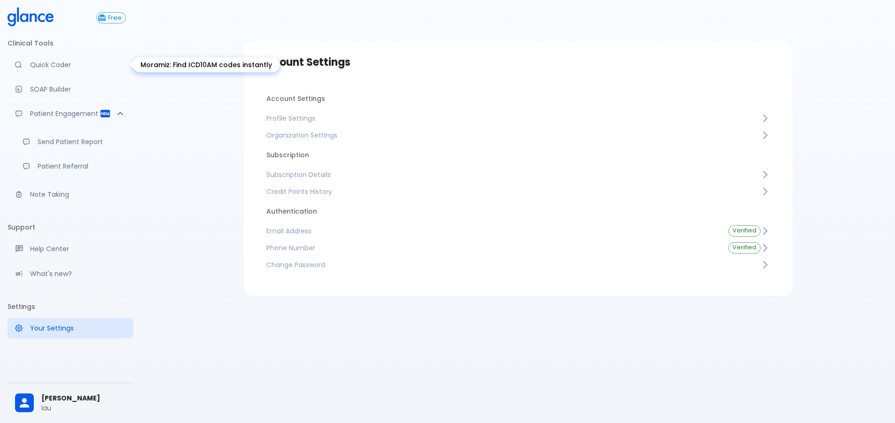
click at [63, 65] on p "Quick Coder" at bounding box center [78, 64] width 96 height 9
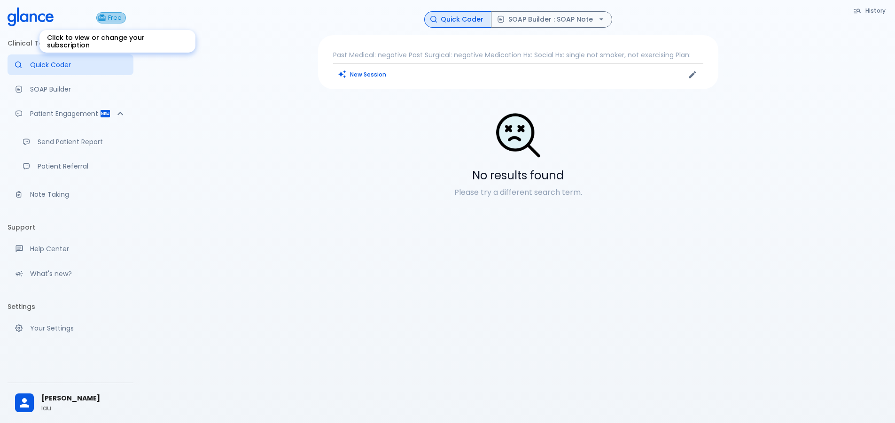
click at [123, 20] on span "Free" at bounding box center [114, 18] width 21 height 7
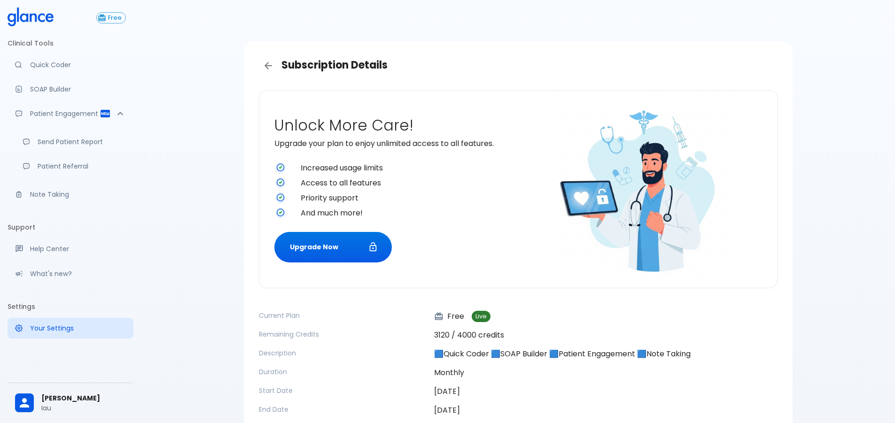
click at [220, 336] on div "Subscription Details Unlock More Care! Upgrade your plan to enjoy unlimited acc…" at bounding box center [518, 238] width 754 height 477
click at [471, 359] on p "🟦Quick Coder 🟦SOAP Builder 🟦Patient Engagement 🟦Note Taking" at bounding box center [606, 354] width 344 height 11
click at [475, 366] on div "Monthly" at bounding box center [602, 369] width 351 height 19
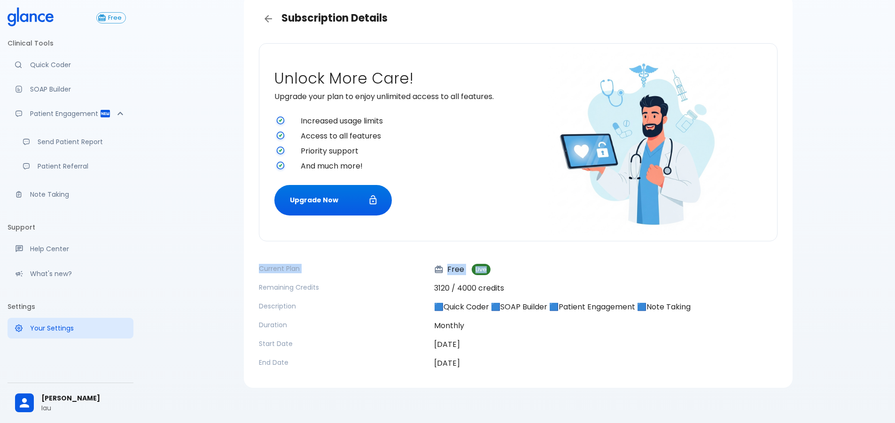
drag, startPoint x: 204, startPoint y: 256, endPoint x: 196, endPoint y: 357, distance: 101.4
click at [202, 337] on div "Subscription Details Unlock More Care! Upgrade your plan to enjoy unlimited acc…" at bounding box center [518, 191] width 754 height 477
